Goal: Check status: Check status

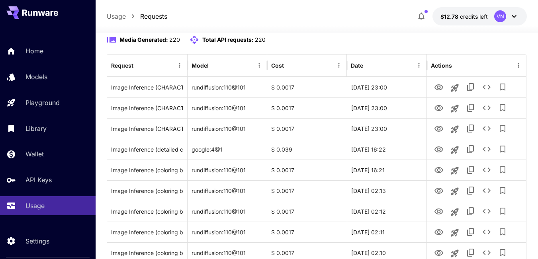
click at [442, 22] on button "Refresh" at bounding box center [441, 14] width 48 height 16
click at [440, 22] on button "Refresh" at bounding box center [441, 14] width 48 height 16
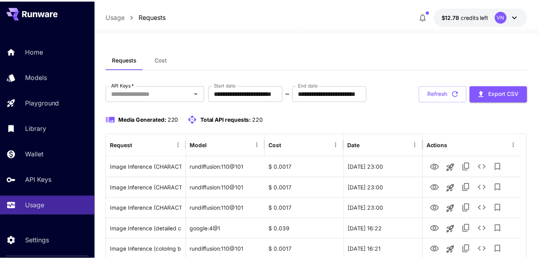
scroll to position [80, 0]
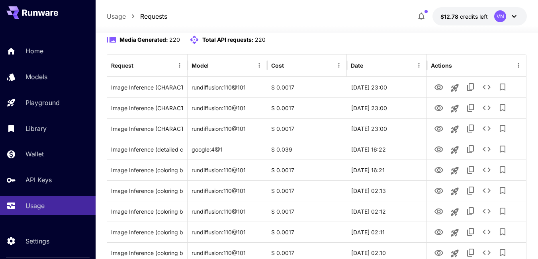
click at [441, 22] on button "Refresh" at bounding box center [441, 14] width 48 height 16
click at [437, 22] on button "Refresh" at bounding box center [441, 14] width 48 height 16
drag, startPoint x: 432, startPoint y: 36, endPoint x: 328, endPoint y: 30, distance: 103.7
click at [432, 22] on button "Refresh" at bounding box center [441, 14] width 48 height 16
click at [435, 22] on button "Refresh" at bounding box center [441, 14] width 48 height 16
